Goal: Check status: Check status

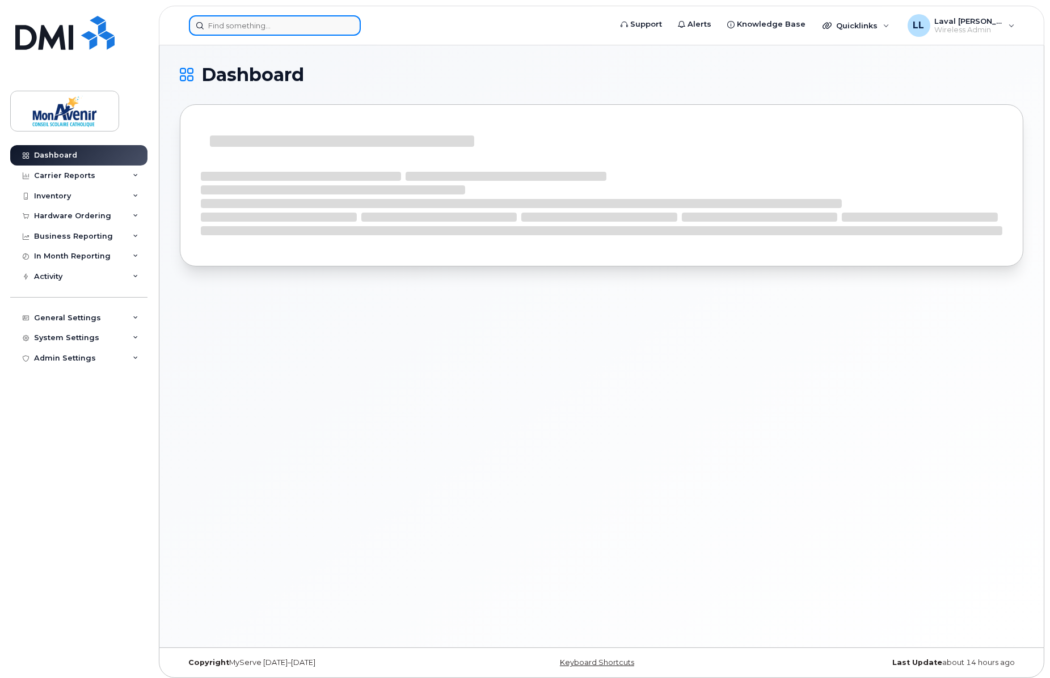
click at [265, 26] on input at bounding box center [275, 25] width 172 height 20
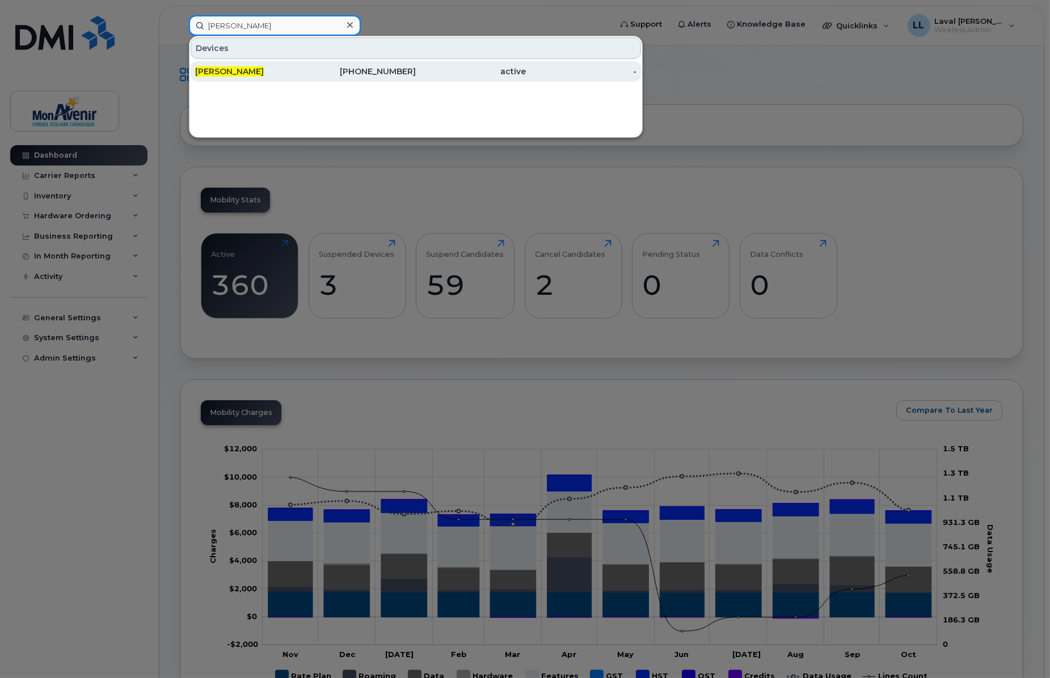
type input "patrick liu"
click at [213, 73] on span "Patrick Liu" at bounding box center [229, 71] width 69 height 10
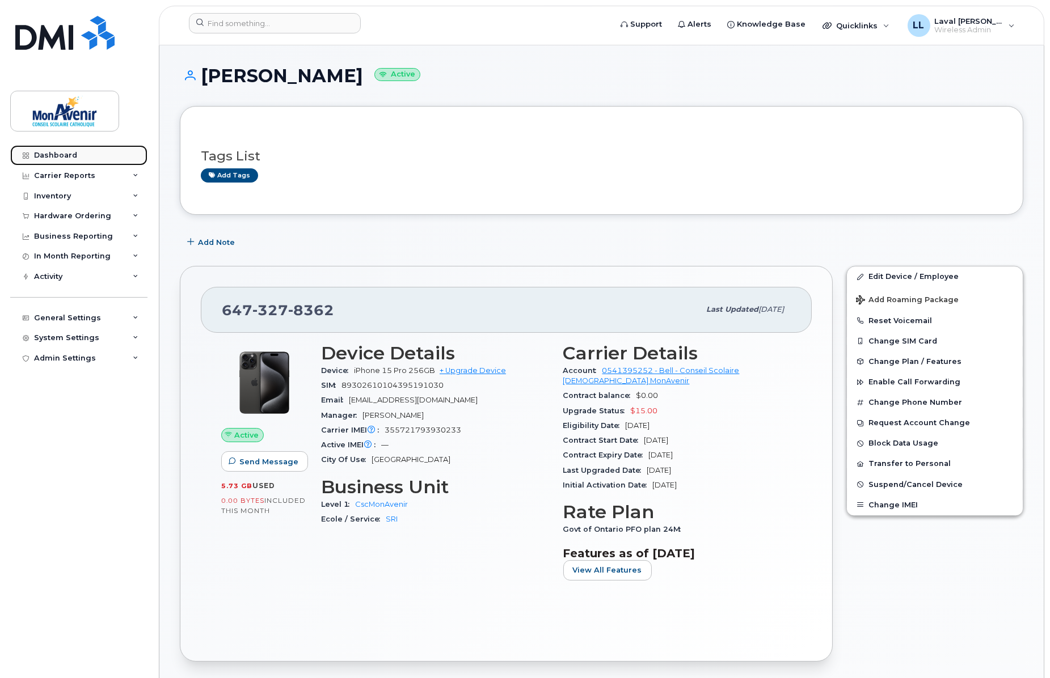
click at [70, 157] on div "Dashboard" at bounding box center [55, 155] width 43 height 9
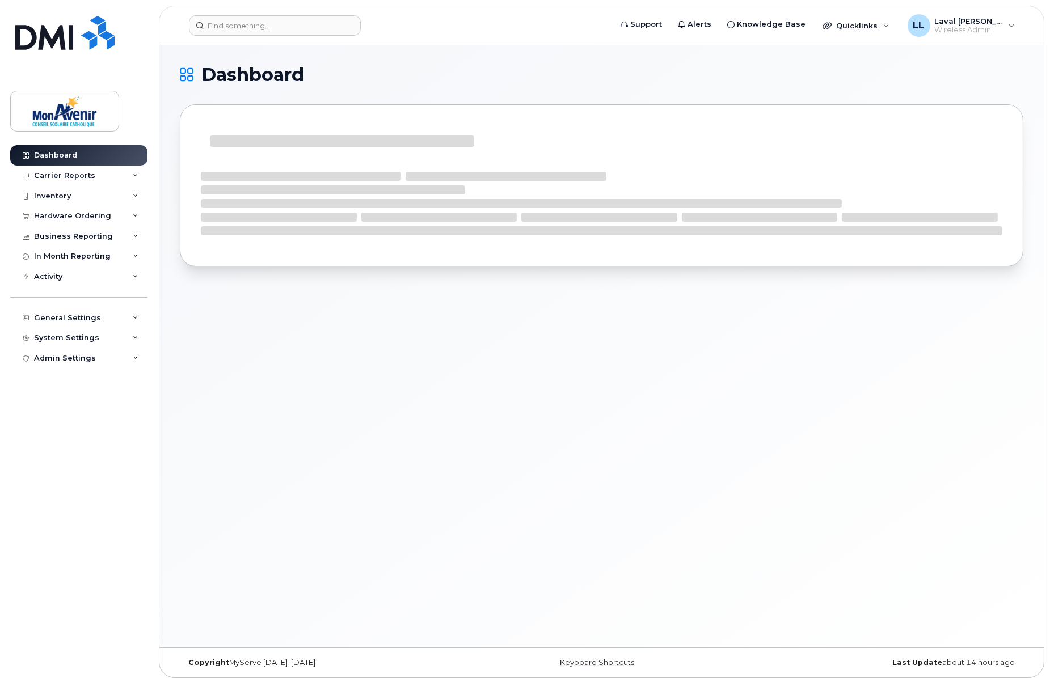
click at [77, 217] on div "Hardware Ordering" at bounding box center [72, 215] width 77 height 9
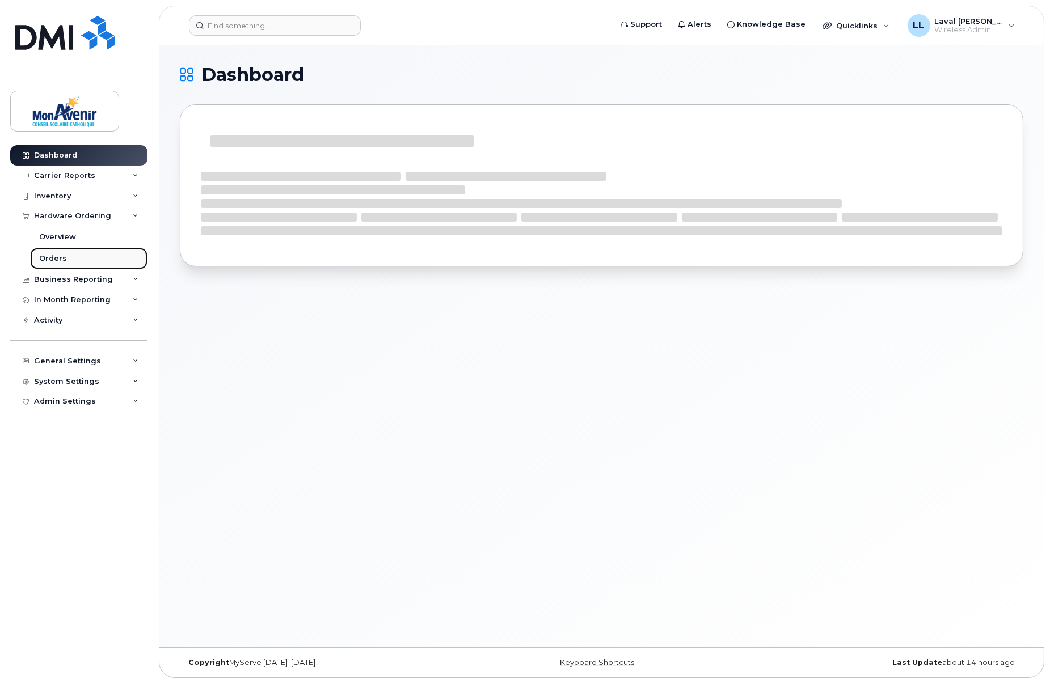
click at [62, 262] on div "Orders" at bounding box center [53, 258] width 28 height 10
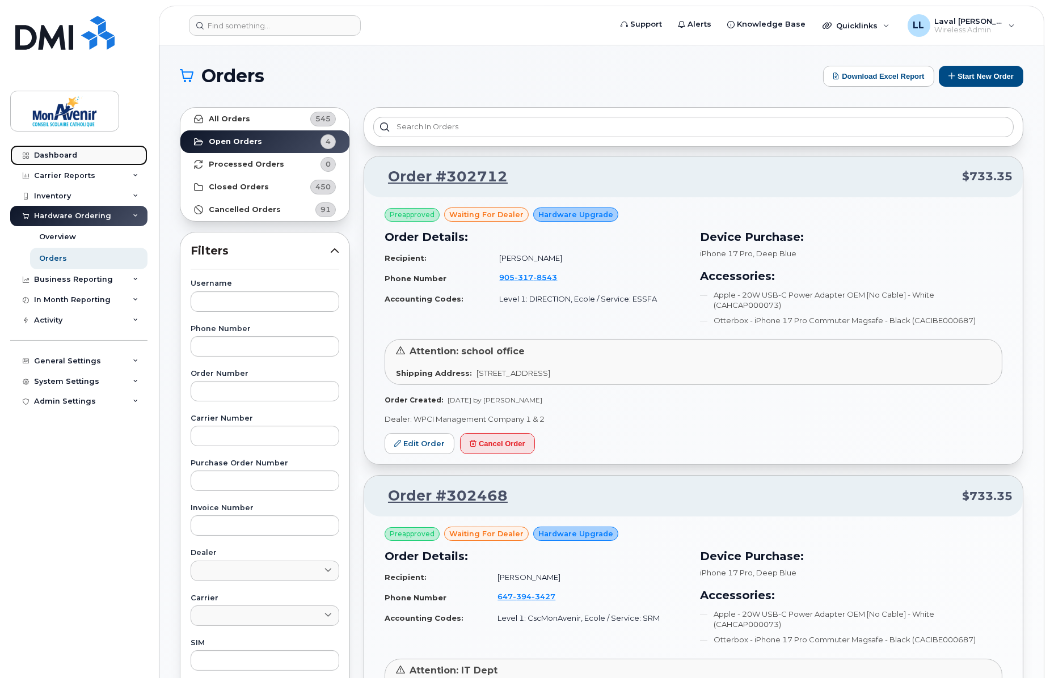
click at [46, 155] on div "Dashboard" at bounding box center [55, 155] width 43 height 9
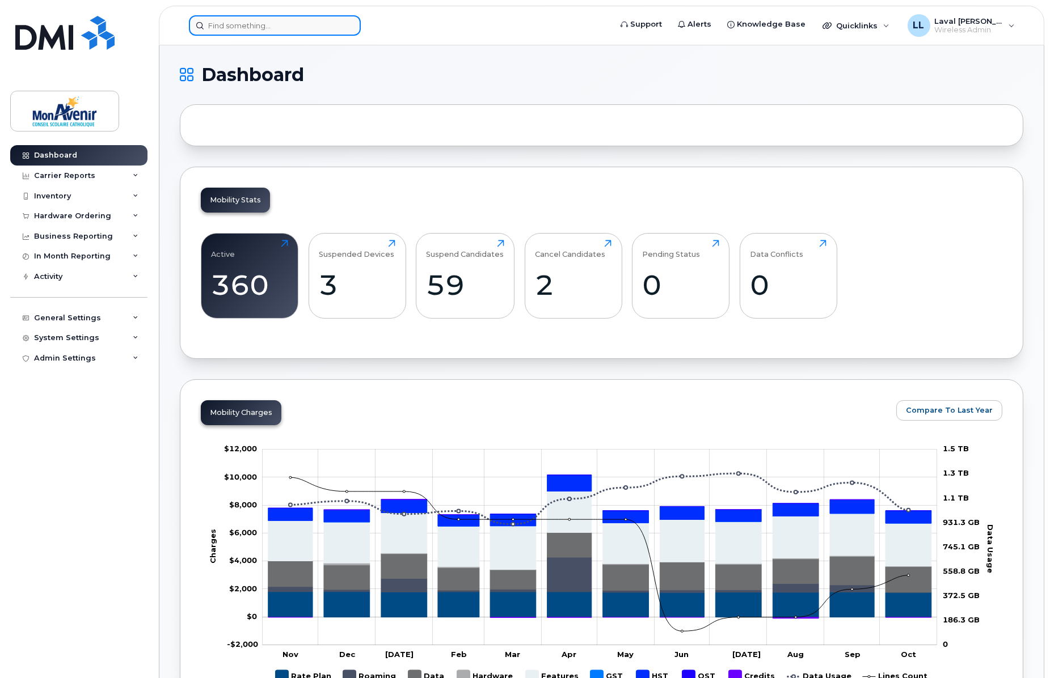
click at [278, 24] on input at bounding box center [275, 25] width 172 height 20
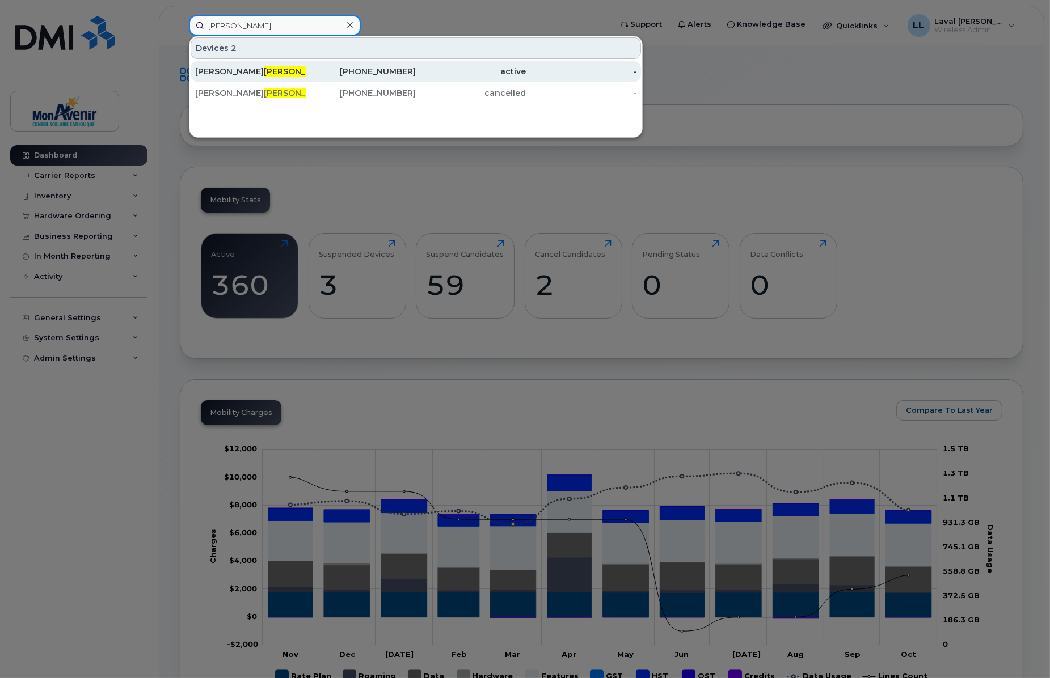
type input "rivard"
click at [315, 69] on div "647-228-4973" at bounding box center [361, 71] width 111 height 11
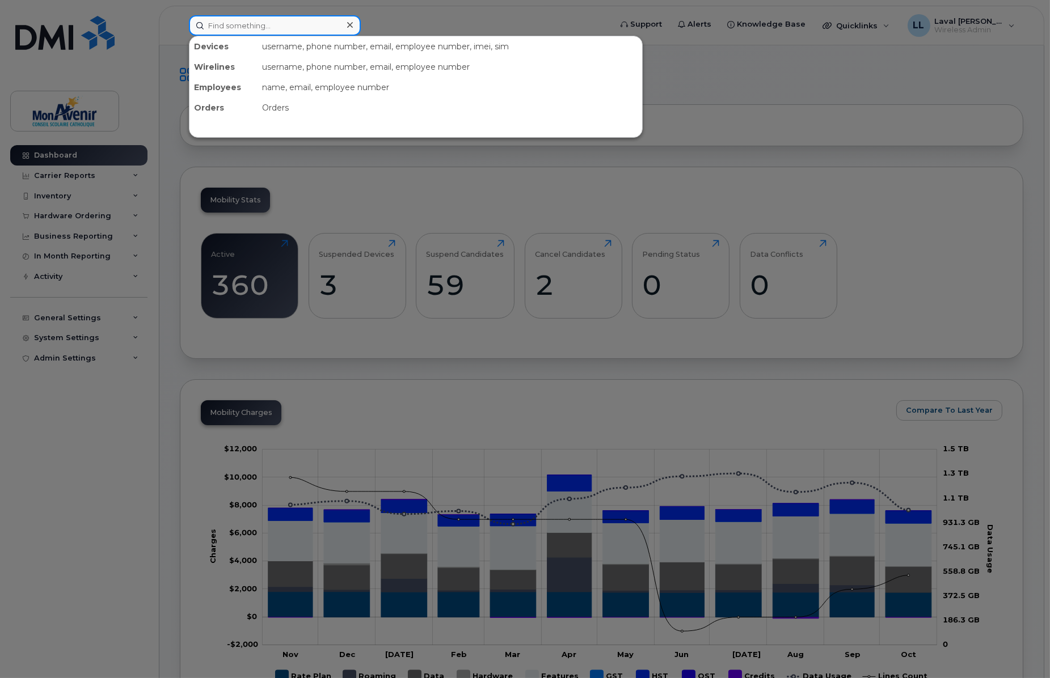
click at [272, 27] on input at bounding box center [275, 25] width 172 height 20
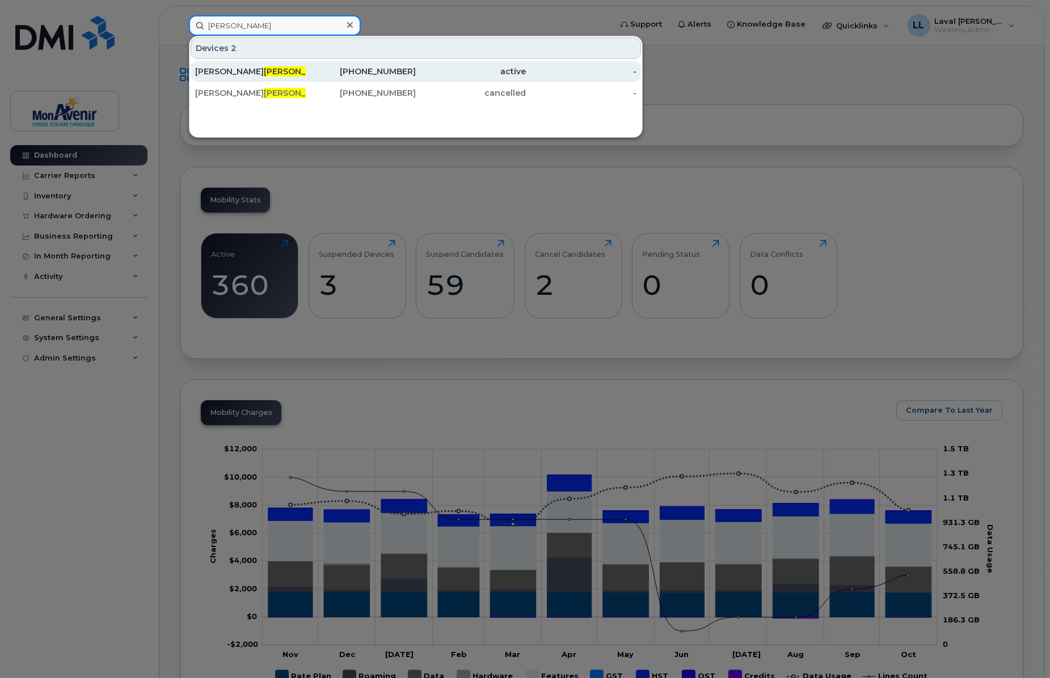
type input "rivard"
click at [264, 72] on span "Rivard" at bounding box center [298, 71] width 69 height 10
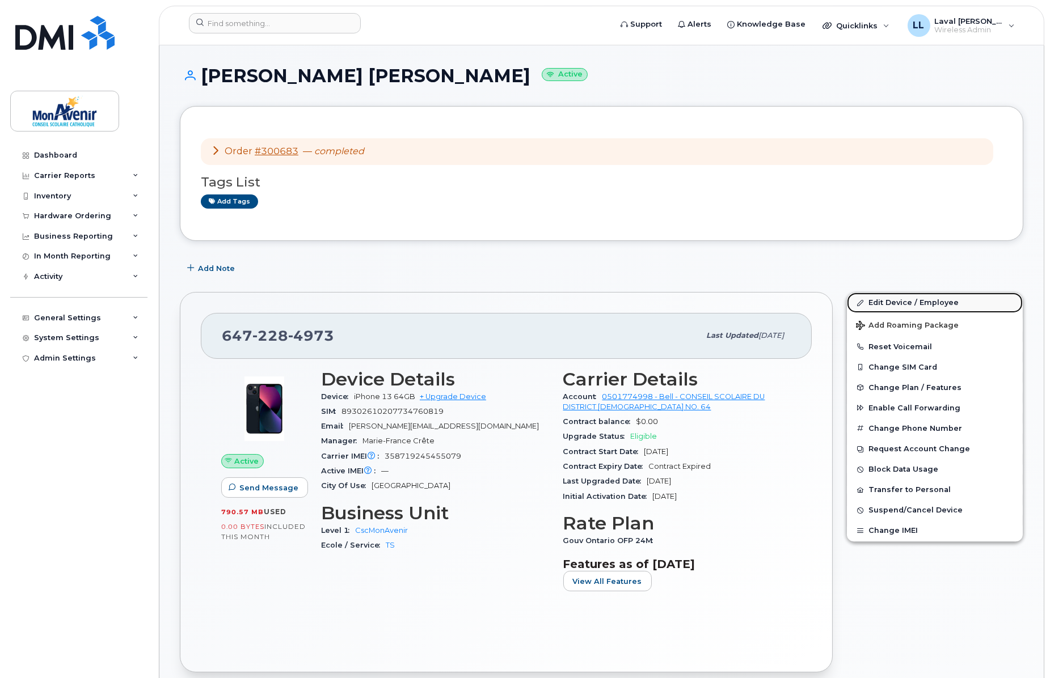
click at [890, 304] on link "Edit Device / Employee" at bounding box center [935, 303] width 176 height 20
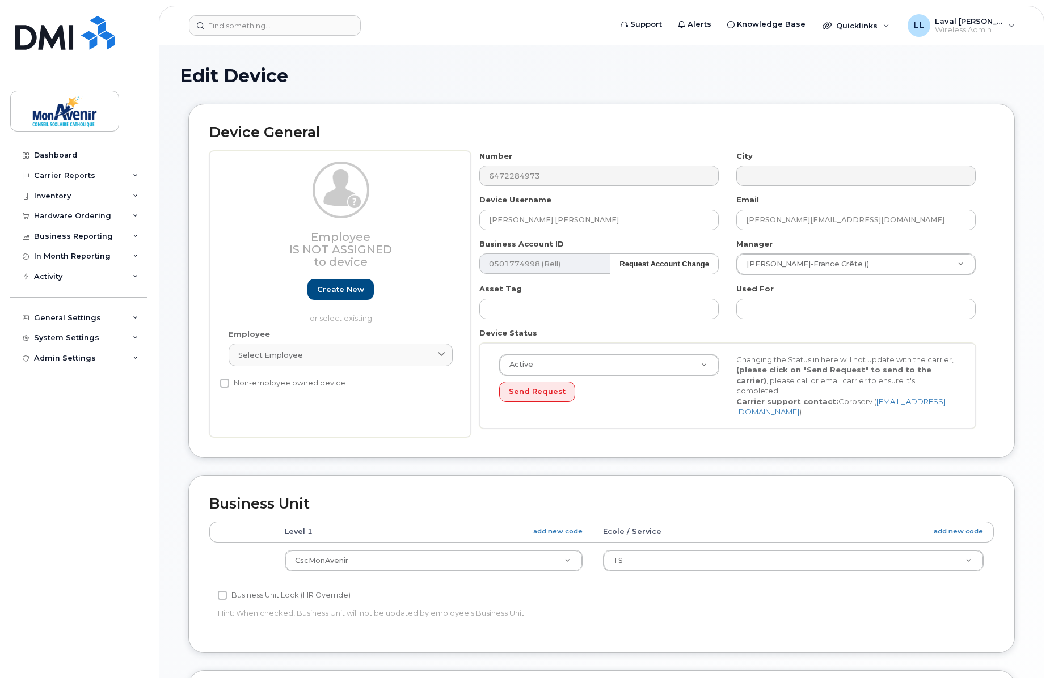
select select "43101"
click at [447, 104] on form "Device General Employee Is not assigned to device Create new or select existing…" at bounding box center [601, 104] width 843 height 0
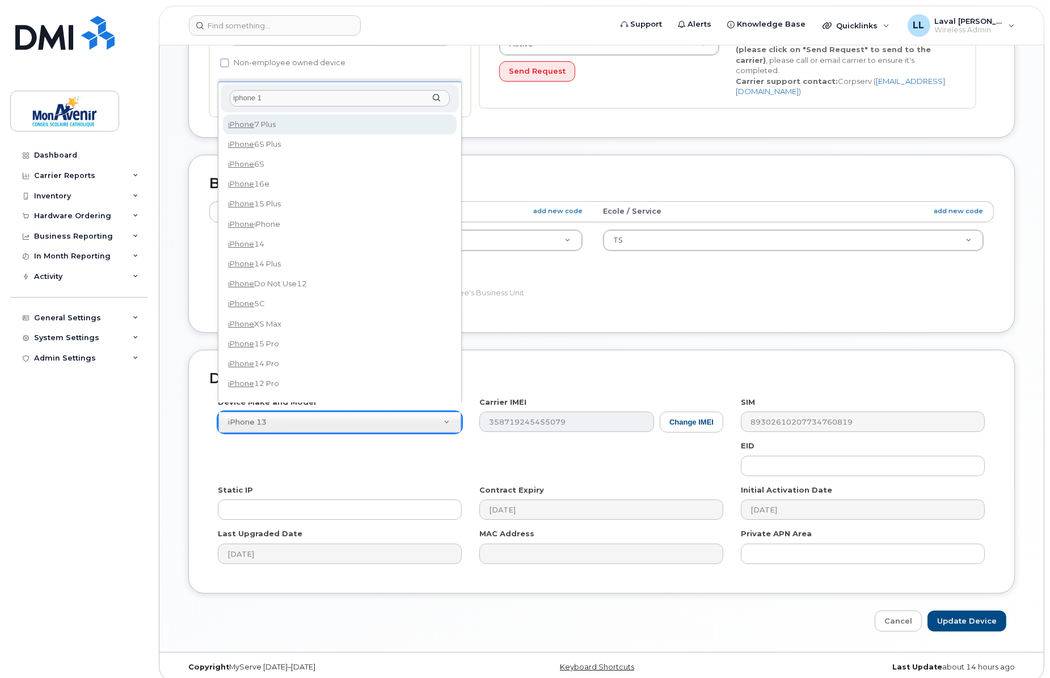
type input "iphone 13"
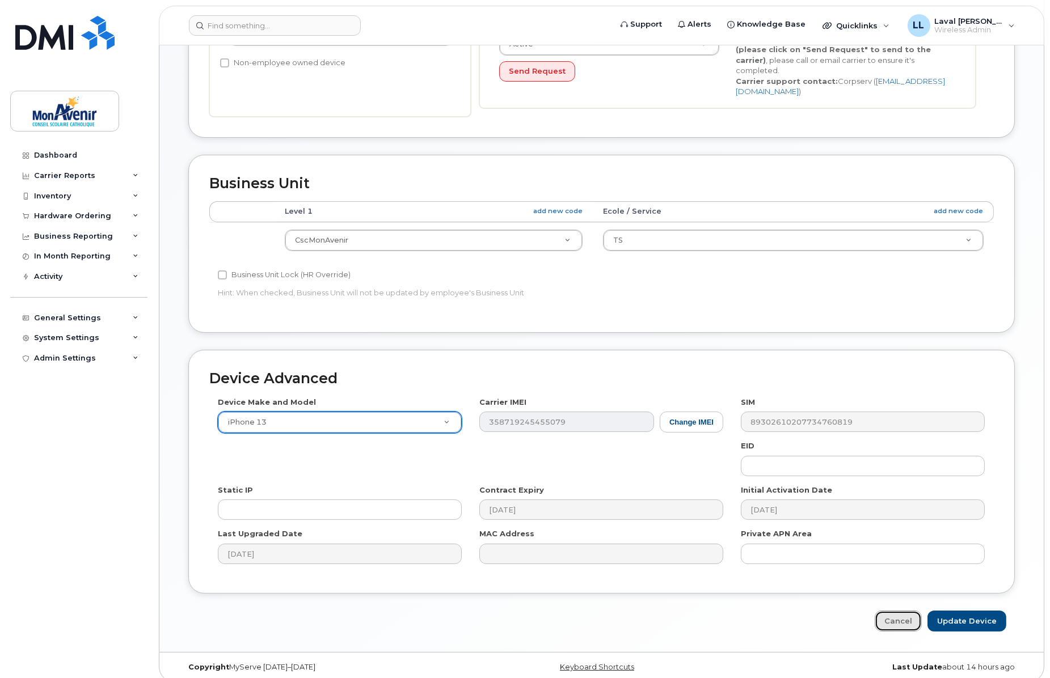
click at [890, 618] on link "Cancel" at bounding box center [897, 621] width 47 height 21
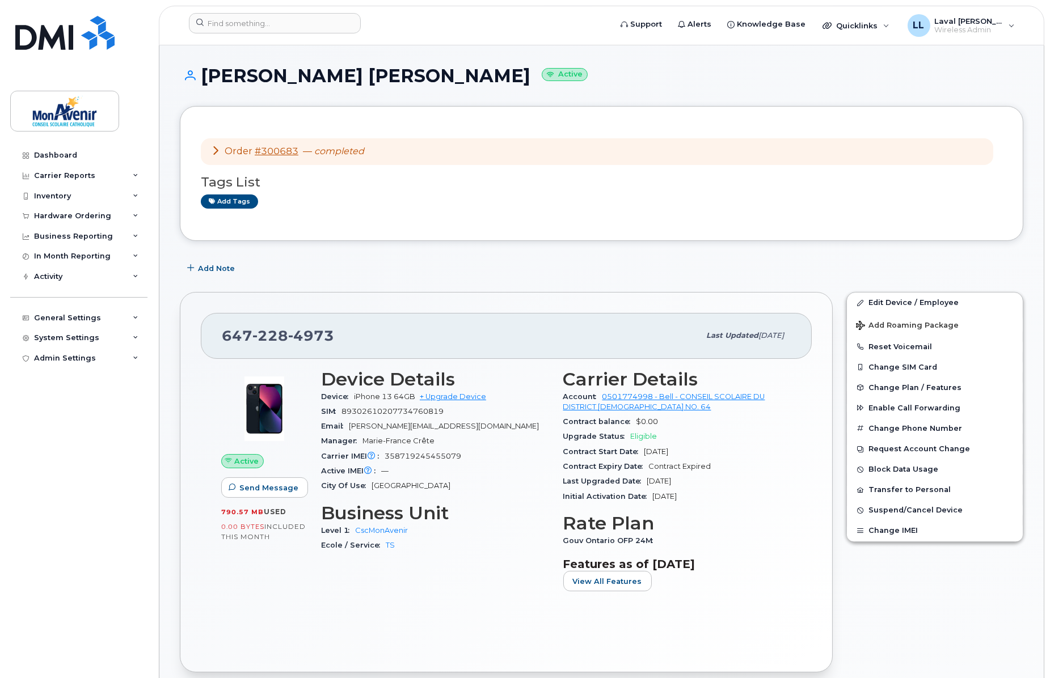
click at [446, 405] on div "SIM [TECHNICAL_ID]" at bounding box center [435, 411] width 229 height 15
click at [451, 401] on div "Device iPhone 13 64GB + Upgrade Device" at bounding box center [435, 397] width 229 height 15
click at [452, 395] on link "+ Upgrade Device" at bounding box center [453, 396] width 66 height 9
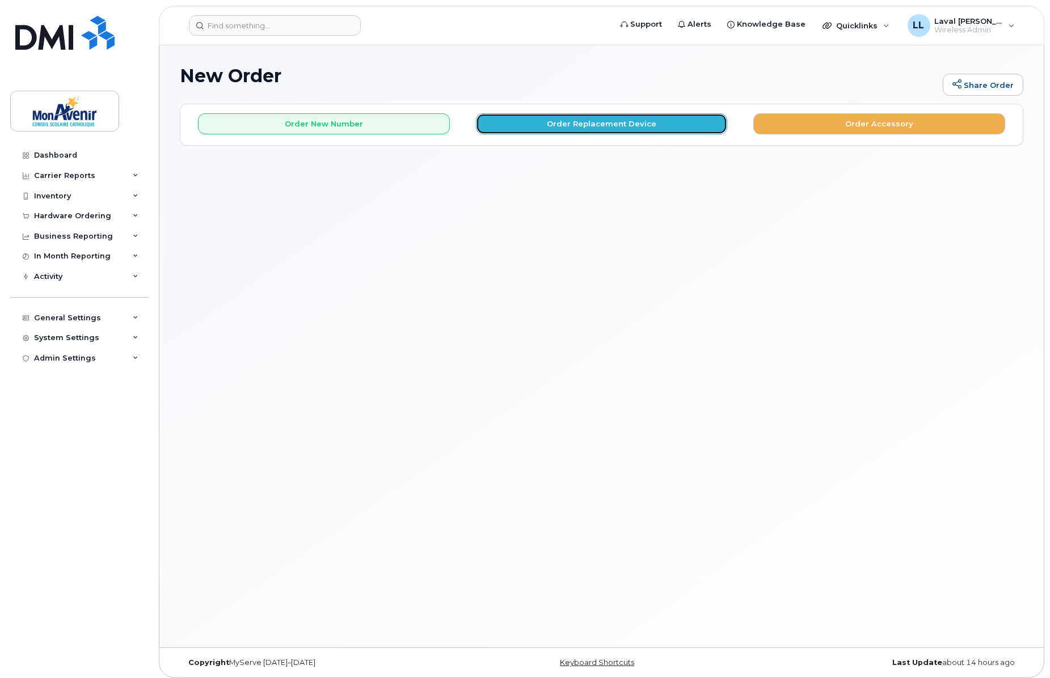
click at [540, 120] on button "Order Replacement Device" at bounding box center [602, 123] width 252 height 21
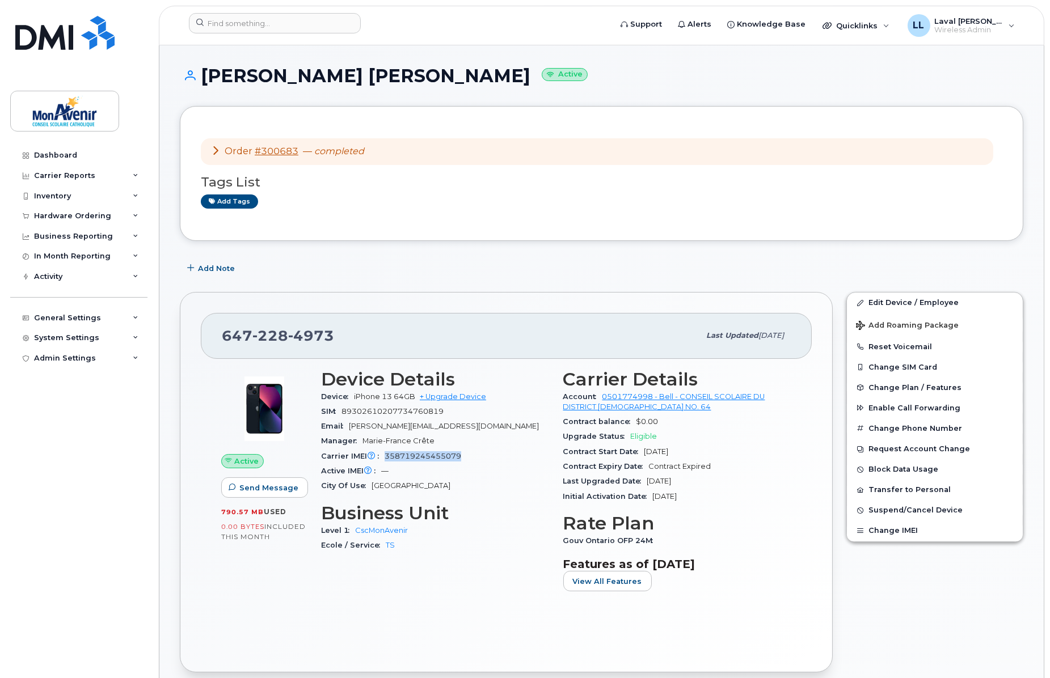
drag, startPoint x: 465, startPoint y: 458, endPoint x: 384, endPoint y: 460, distance: 81.1
click at [384, 460] on div "Carrier IMEI Carrier IMEI is reported during the last billing cycle or change o…" at bounding box center [435, 456] width 229 height 15
copy span "358719245455079"
click at [48, 215] on div "Hardware Ordering" at bounding box center [72, 215] width 77 height 9
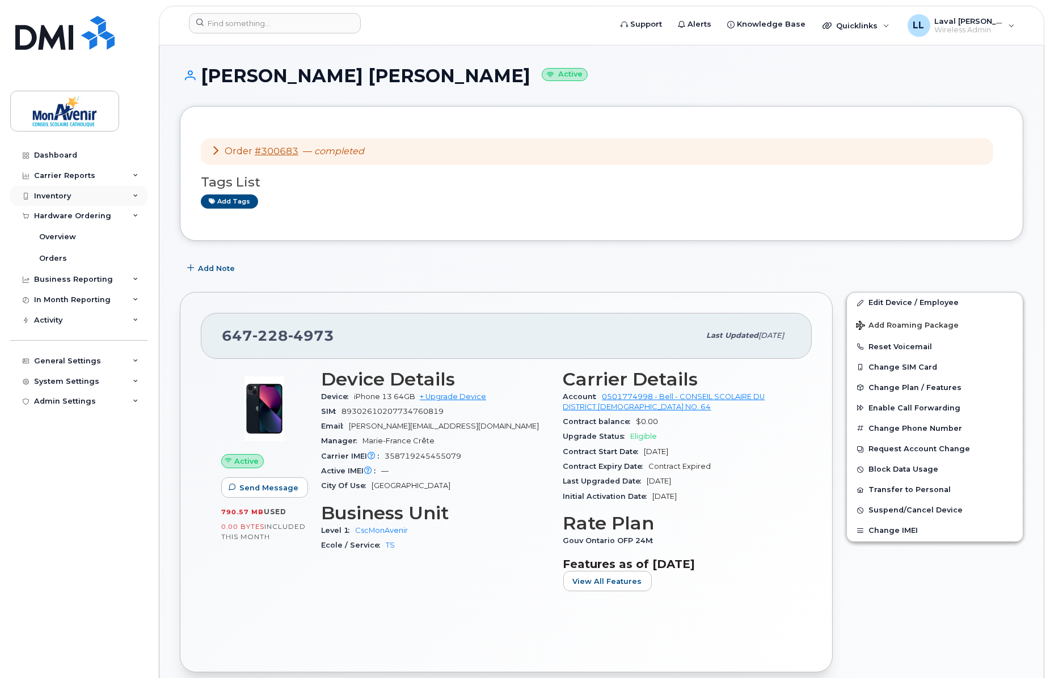
click at [48, 194] on div "Inventory" at bounding box center [52, 196] width 37 height 9
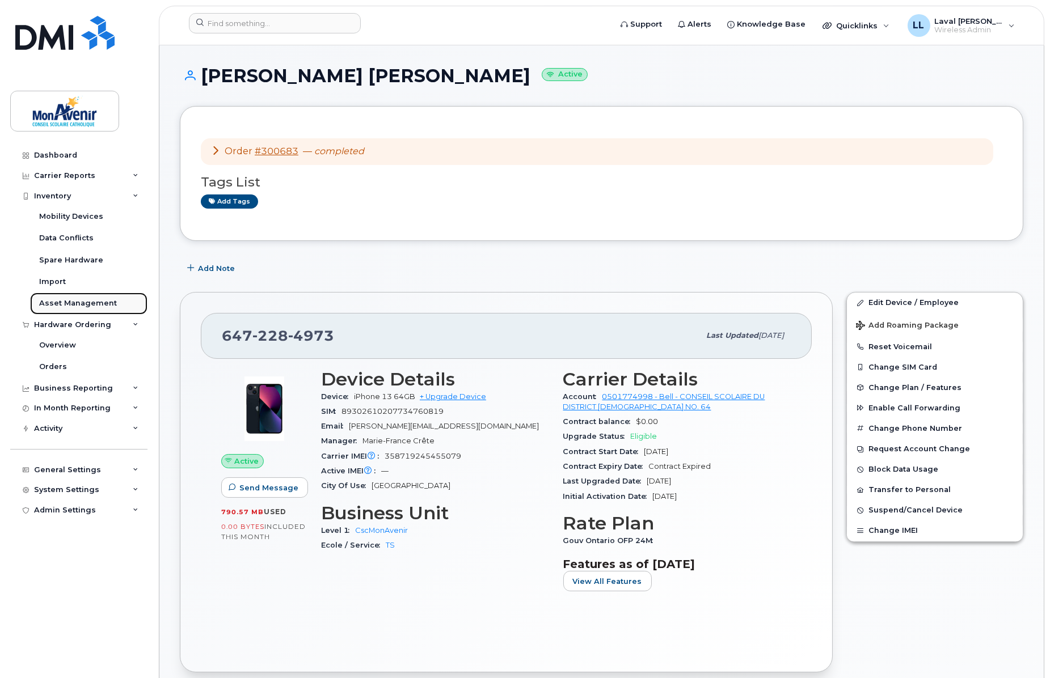
click at [67, 303] on div "Asset Management" at bounding box center [78, 303] width 78 height 10
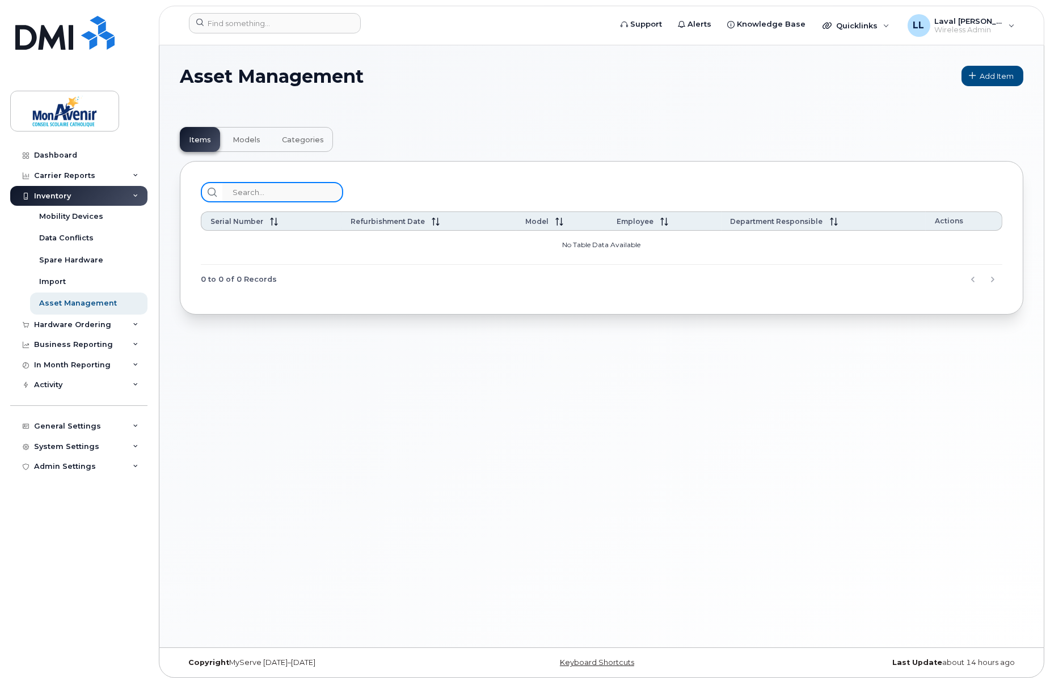
click at [258, 189] on input "search" at bounding box center [282, 192] width 121 height 20
paste input "358719245455079"
type input "358719245455079"
click at [240, 137] on span "Models" at bounding box center [246, 140] width 28 height 9
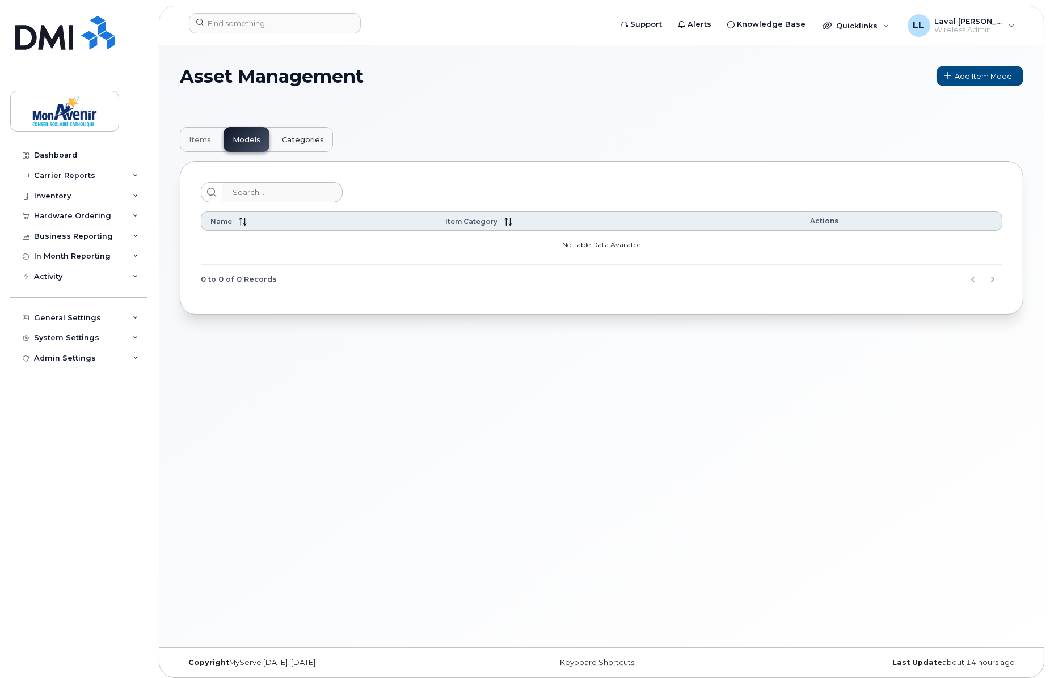
click at [303, 138] on span "Categories" at bounding box center [303, 140] width 42 height 9
click at [223, 145] on button "Models" at bounding box center [246, 139] width 46 height 25
click at [197, 141] on span "Items" at bounding box center [200, 140] width 22 height 9
click at [64, 219] on div "Hardware Ordering" at bounding box center [72, 215] width 77 height 9
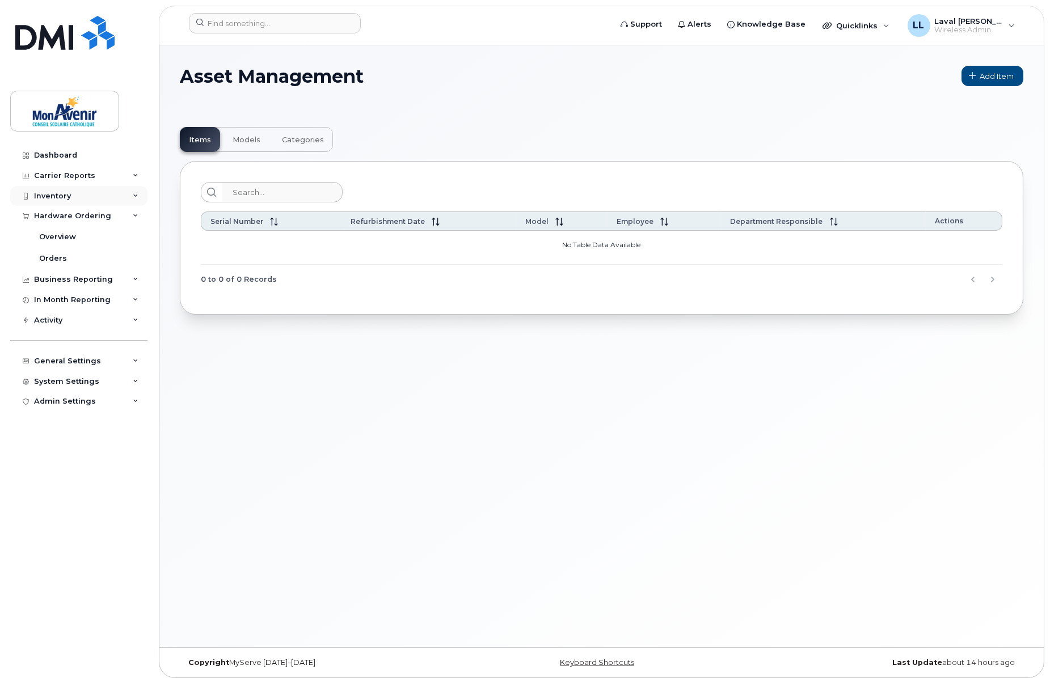
click at [52, 194] on div "Inventory" at bounding box center [52, 196] width 37 height 9
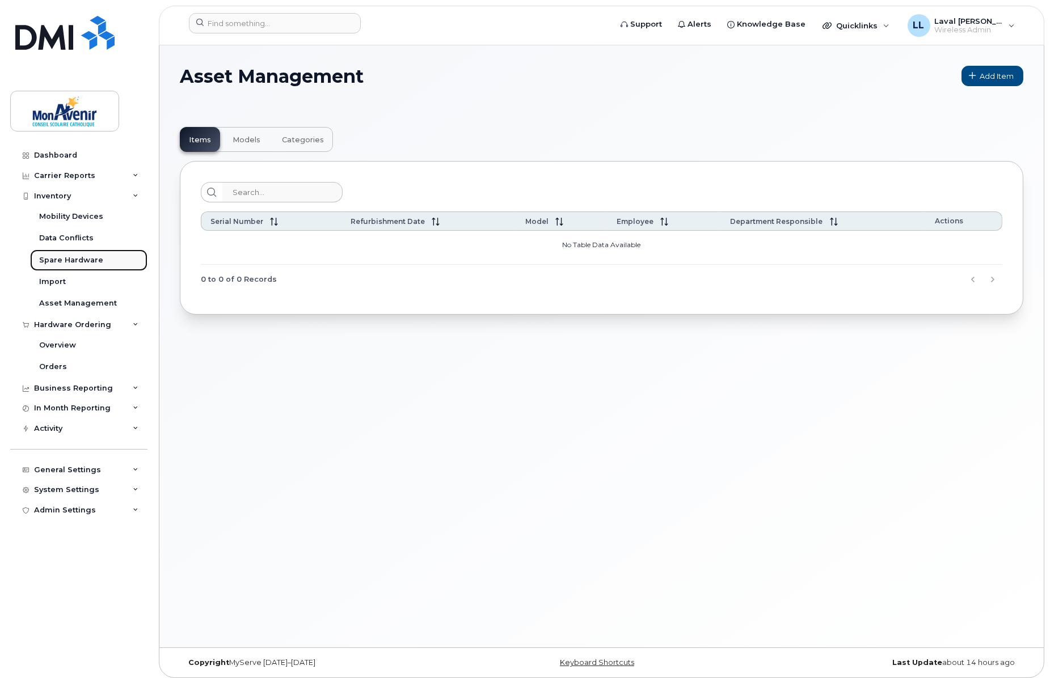
click at [64, 258] on div "Spare Hardware" at bounding box center [71, 260] width 64 height 10
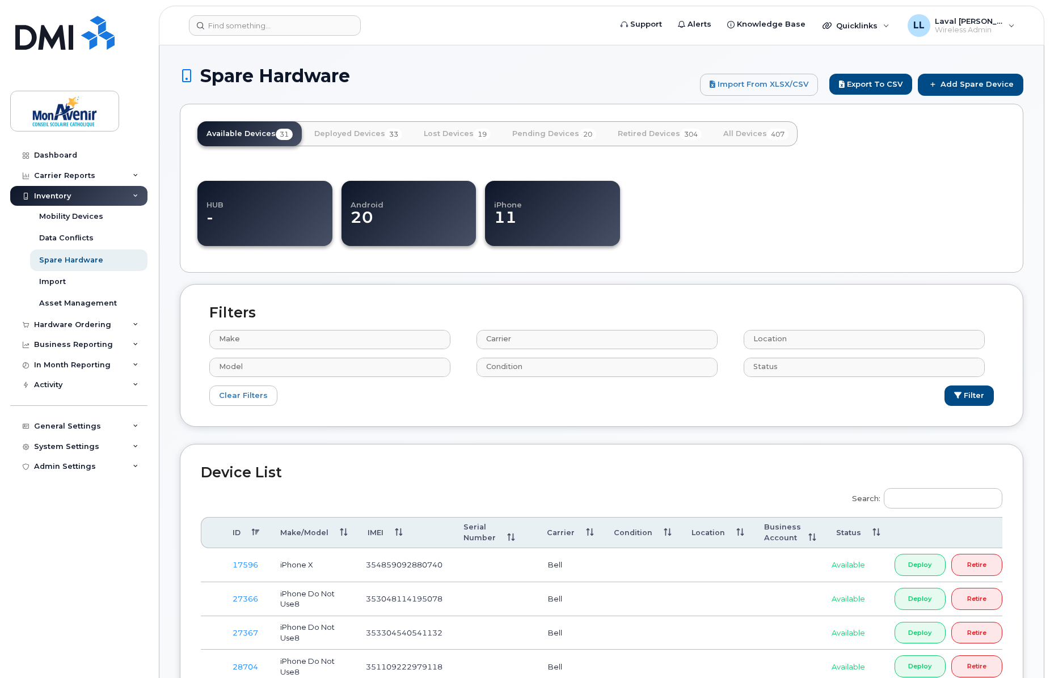
select select
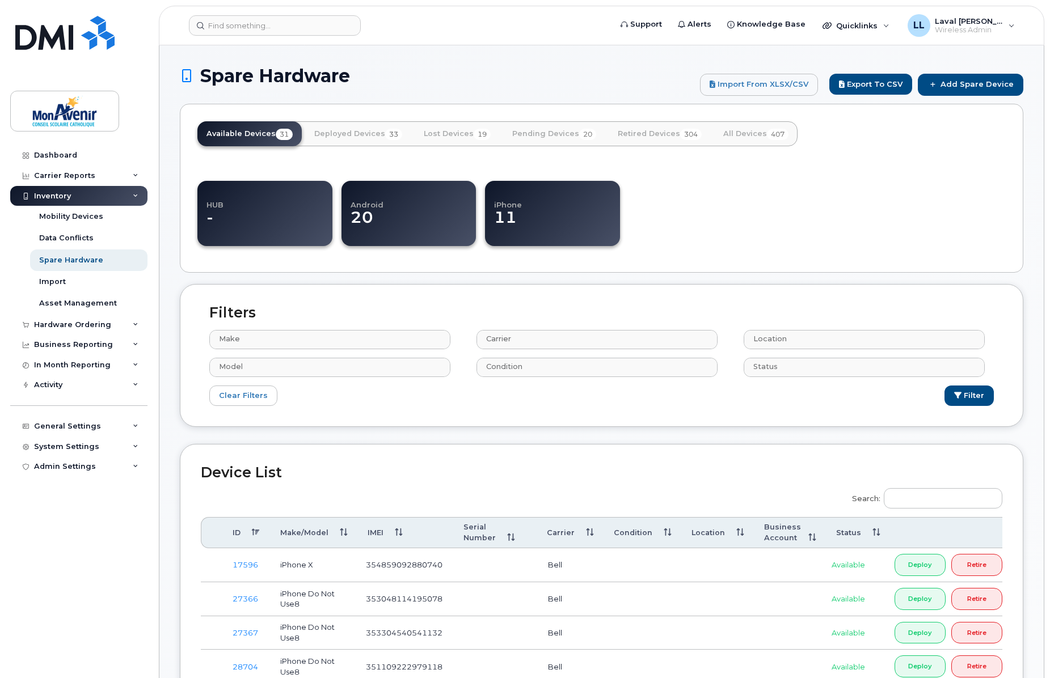
select select
click at [925, 497] on input "Search:" at bounding box center [942, 498] width 119 height 20
paste input "358719245455079"
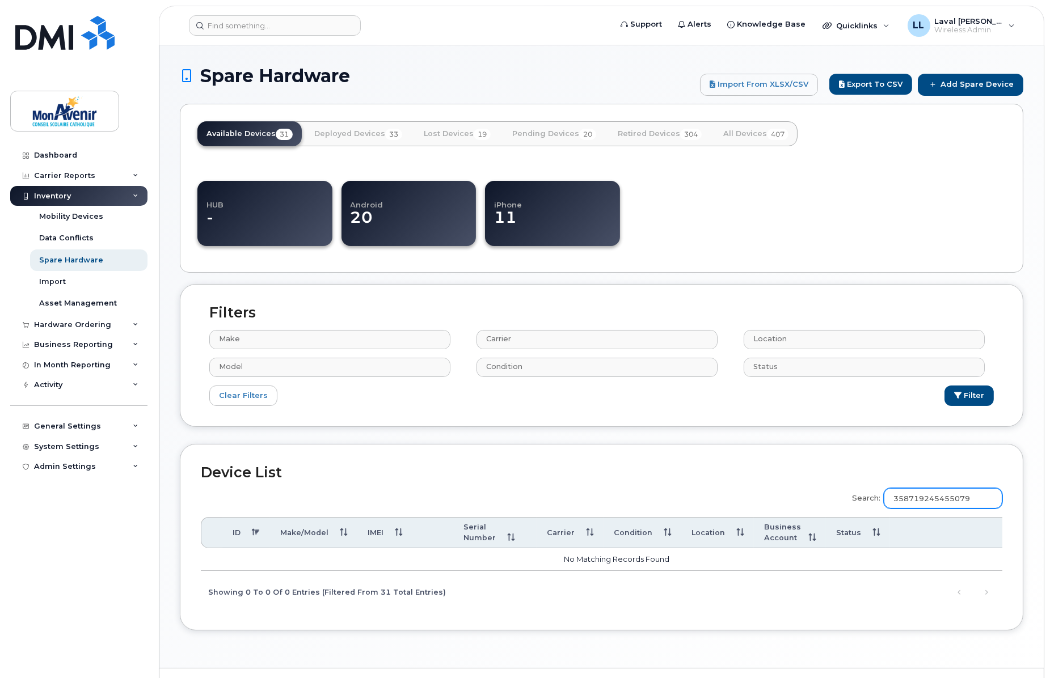
type input "358719245455079"
click at [738, 132] on link "All Devices 407" at bounding box center [755, 133] width 83 height 25
click at [736, 138] on link "All Devices 407" at bounding box center [755, 133] width 83 height 25
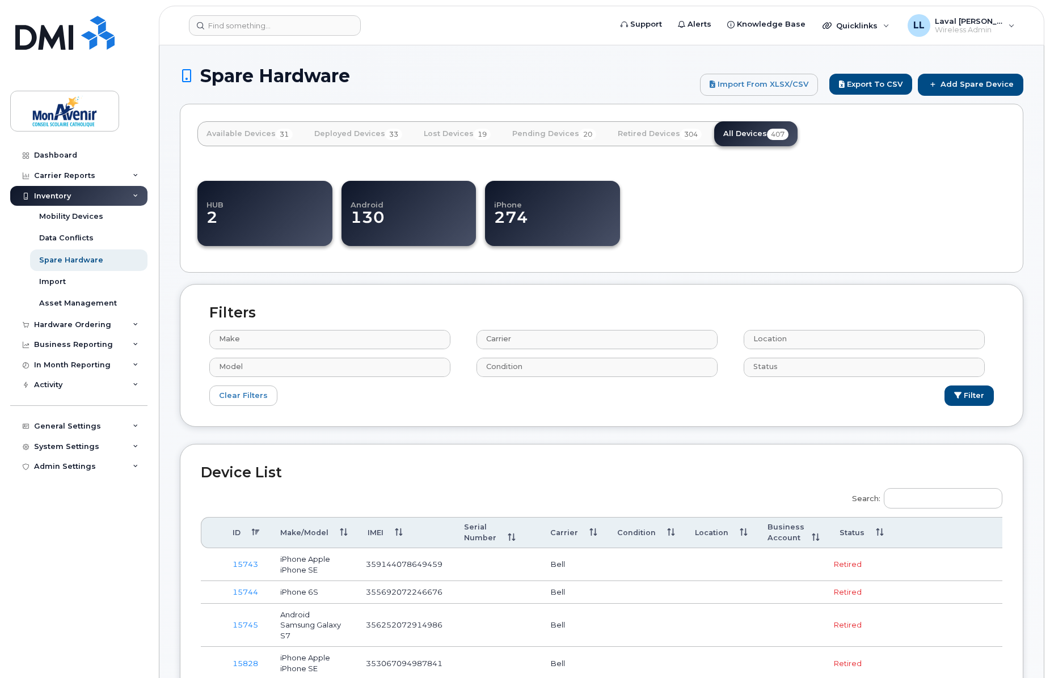
select select
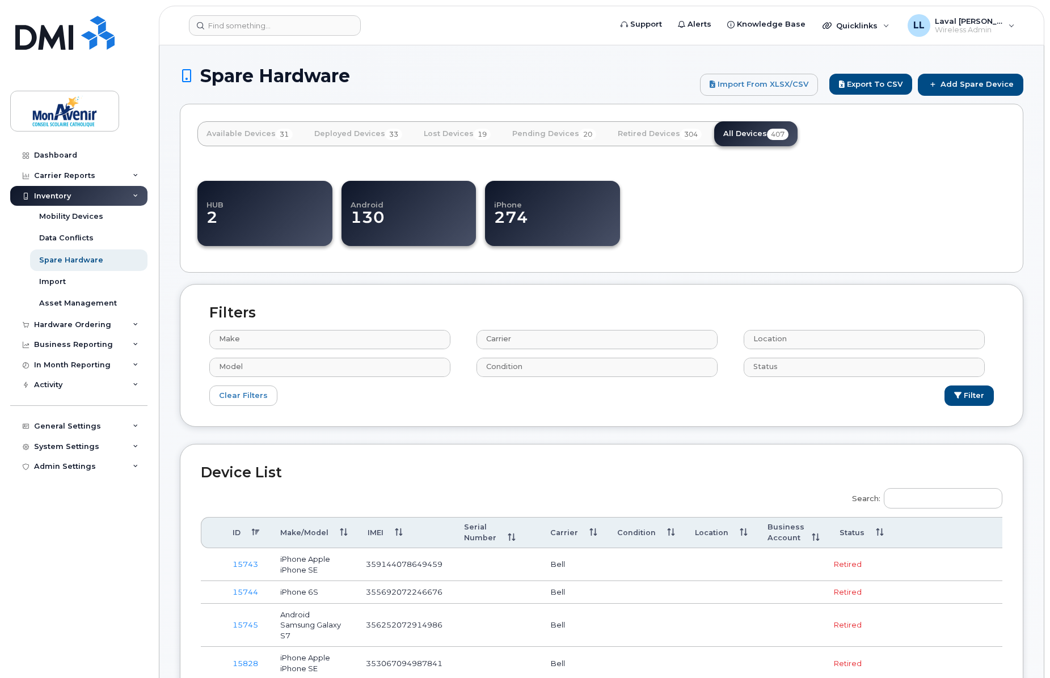
select select
click at [912, 490] on input "Search:" at bounding box center [942, 498] width 119 height 20
paste input "358719245455079"
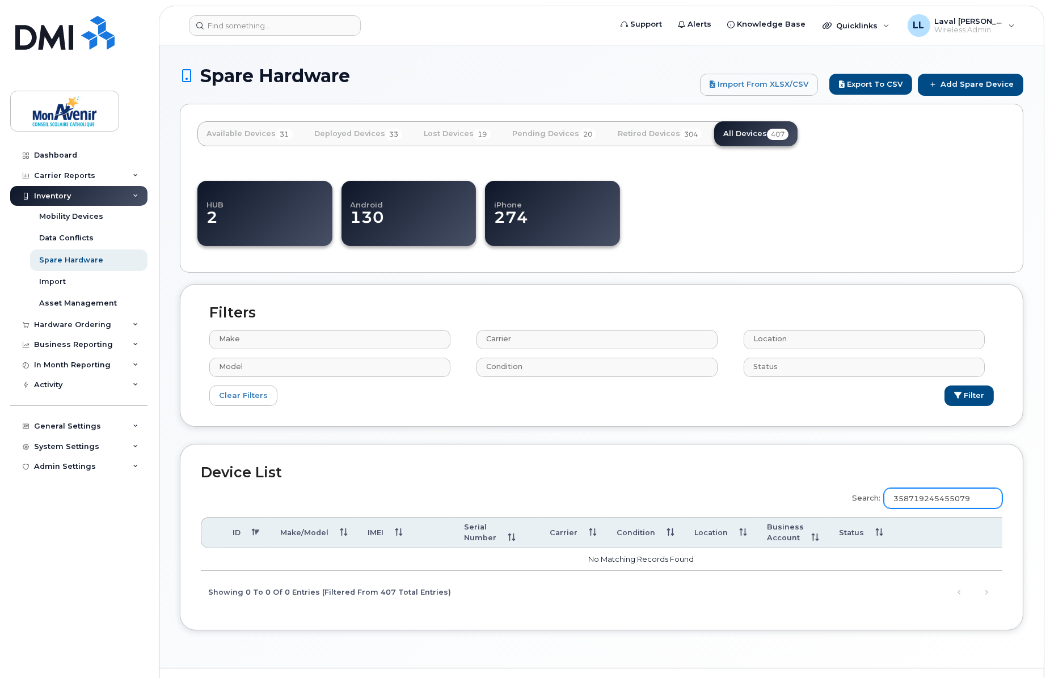
type input "358719245455079"
click at [344, 137] on link "Deployed Devices 33" at bounding box center [358, 133] width 106 height 25
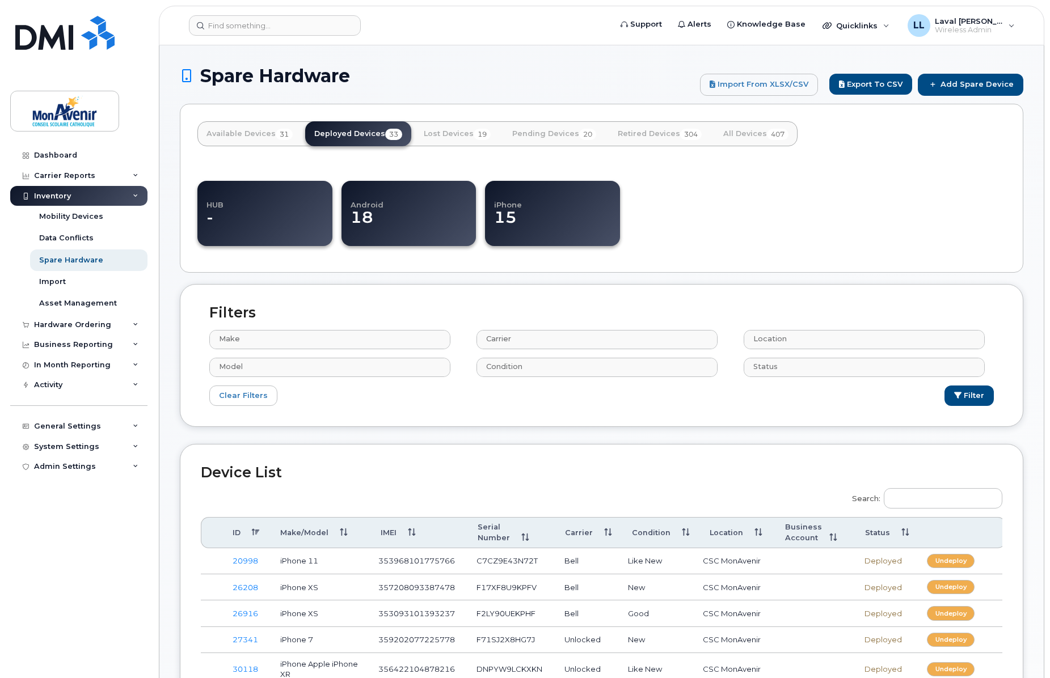
select select
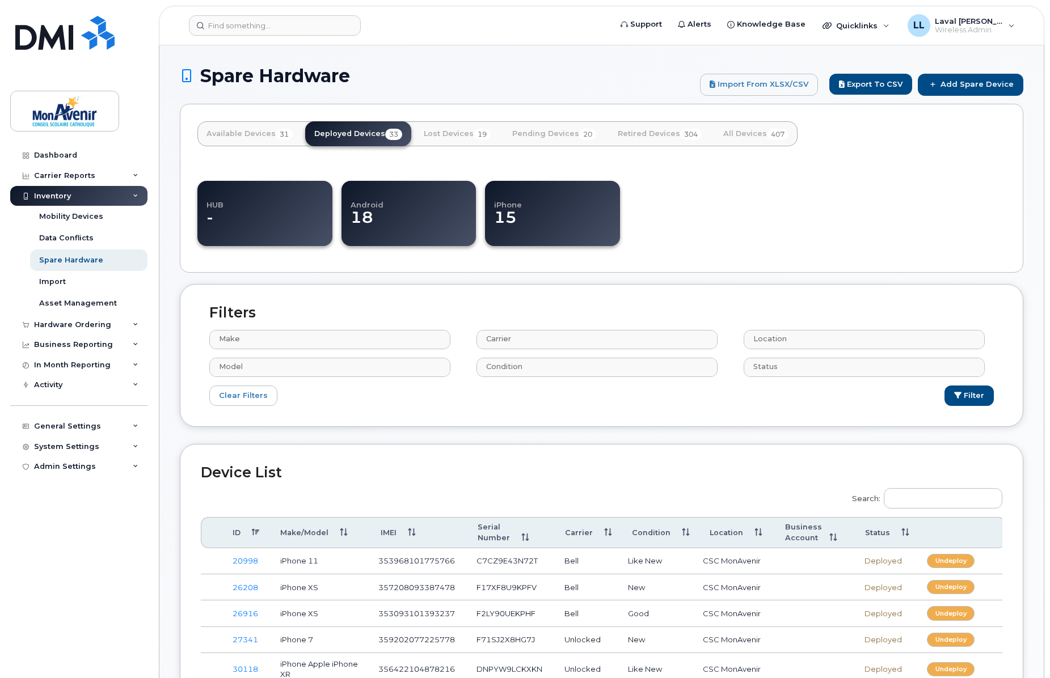
select select
click at [64, 214] on div "Mobility Devices" at bounding box center [71, 216] width 64 height 10
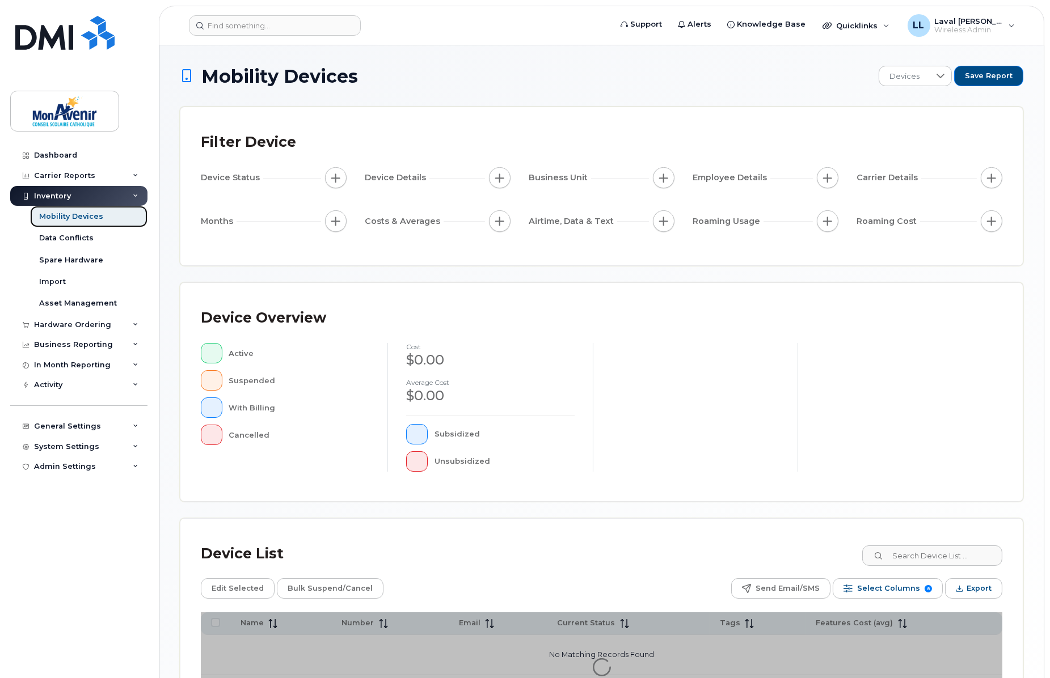
scroll to position [101, 0]
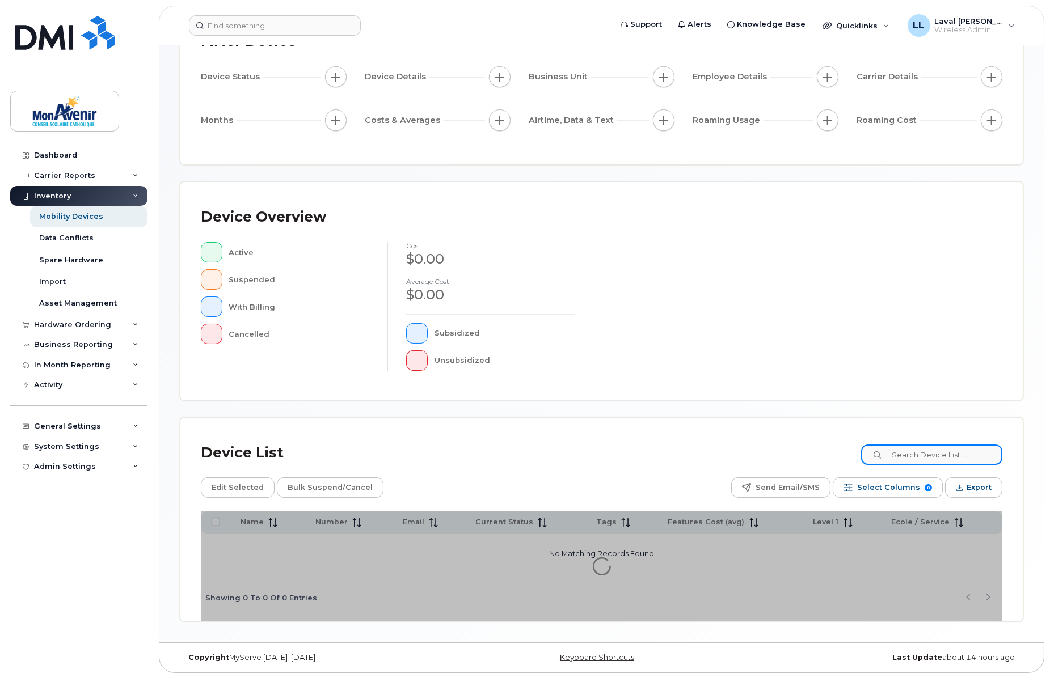
click at [928, 461] on input at bounding box center [931, 455] width 141 height 20
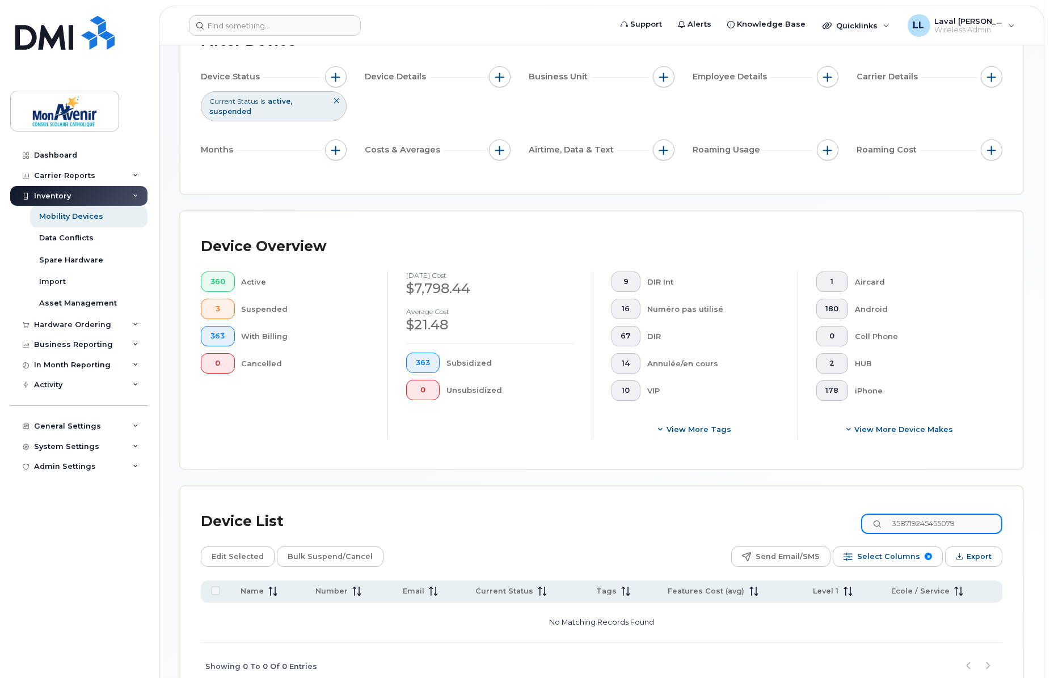
scroll to position [164, 0]
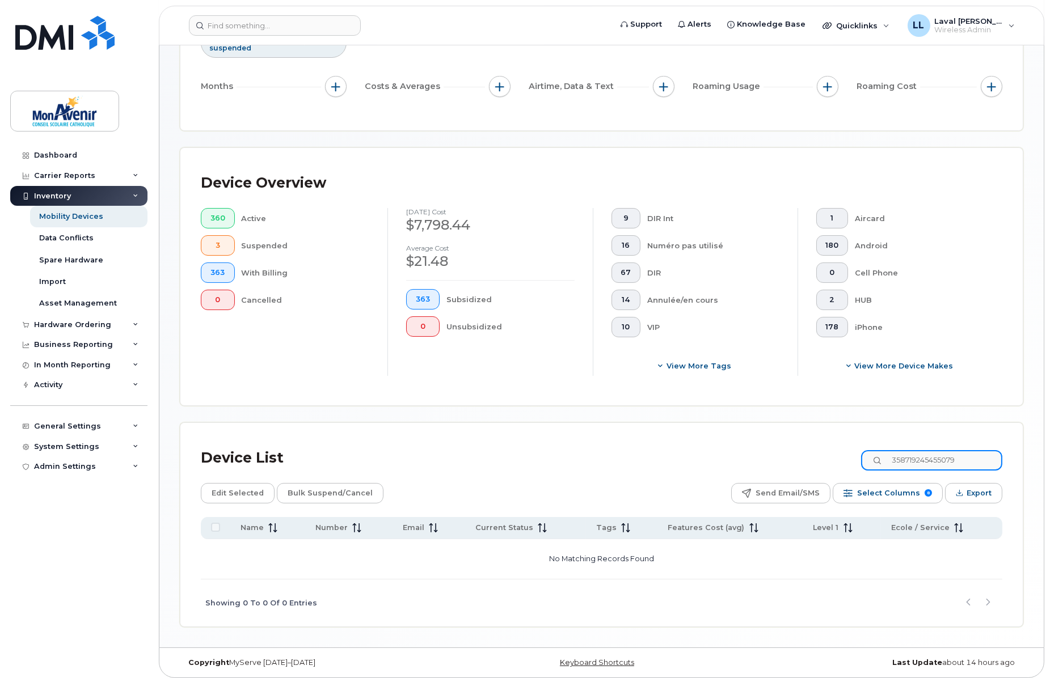
type input "358719245455079"
